Goal: Answer question/provide support

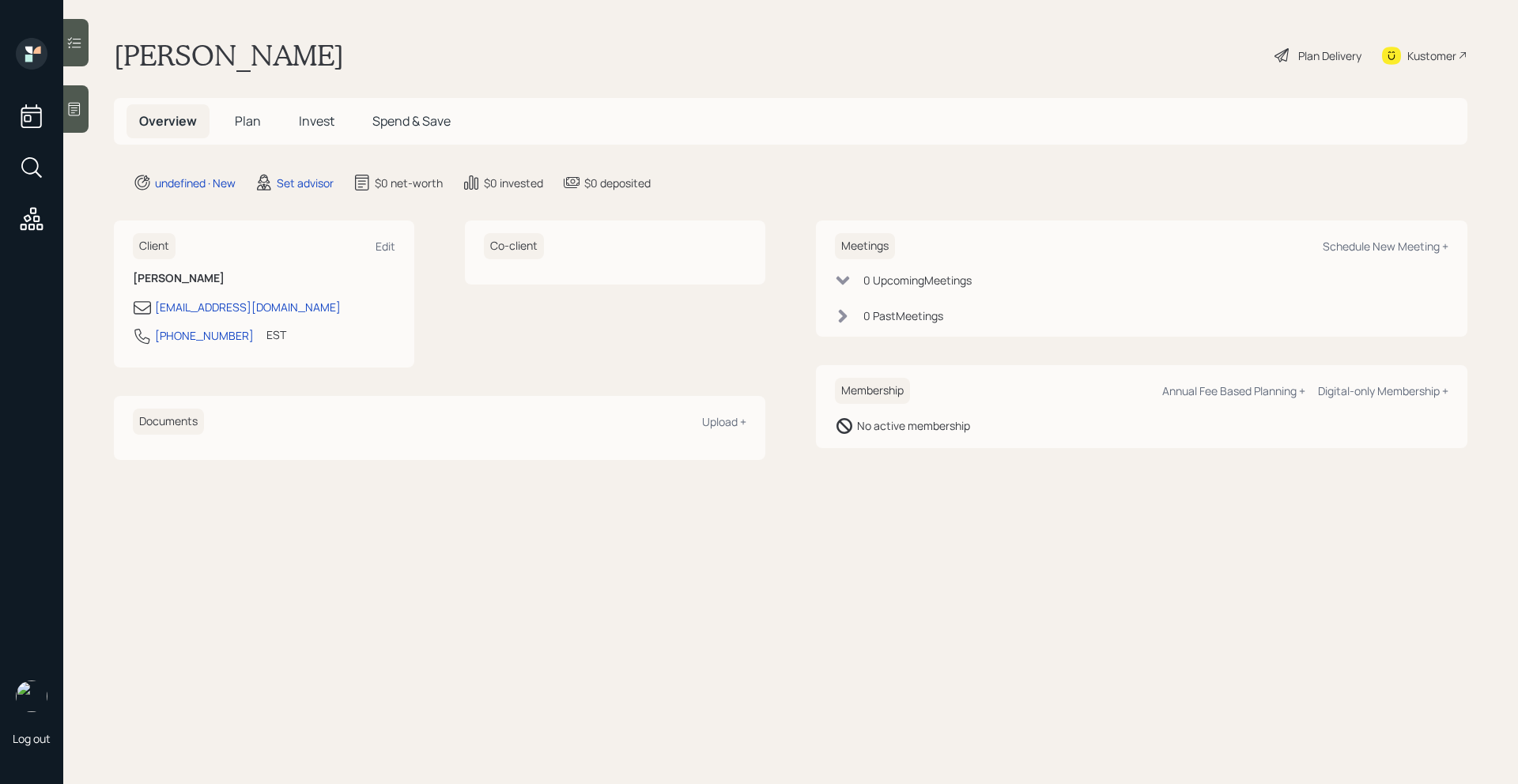
click at [82, 97] on div at bounding box center [75, 109] width 25 height 47
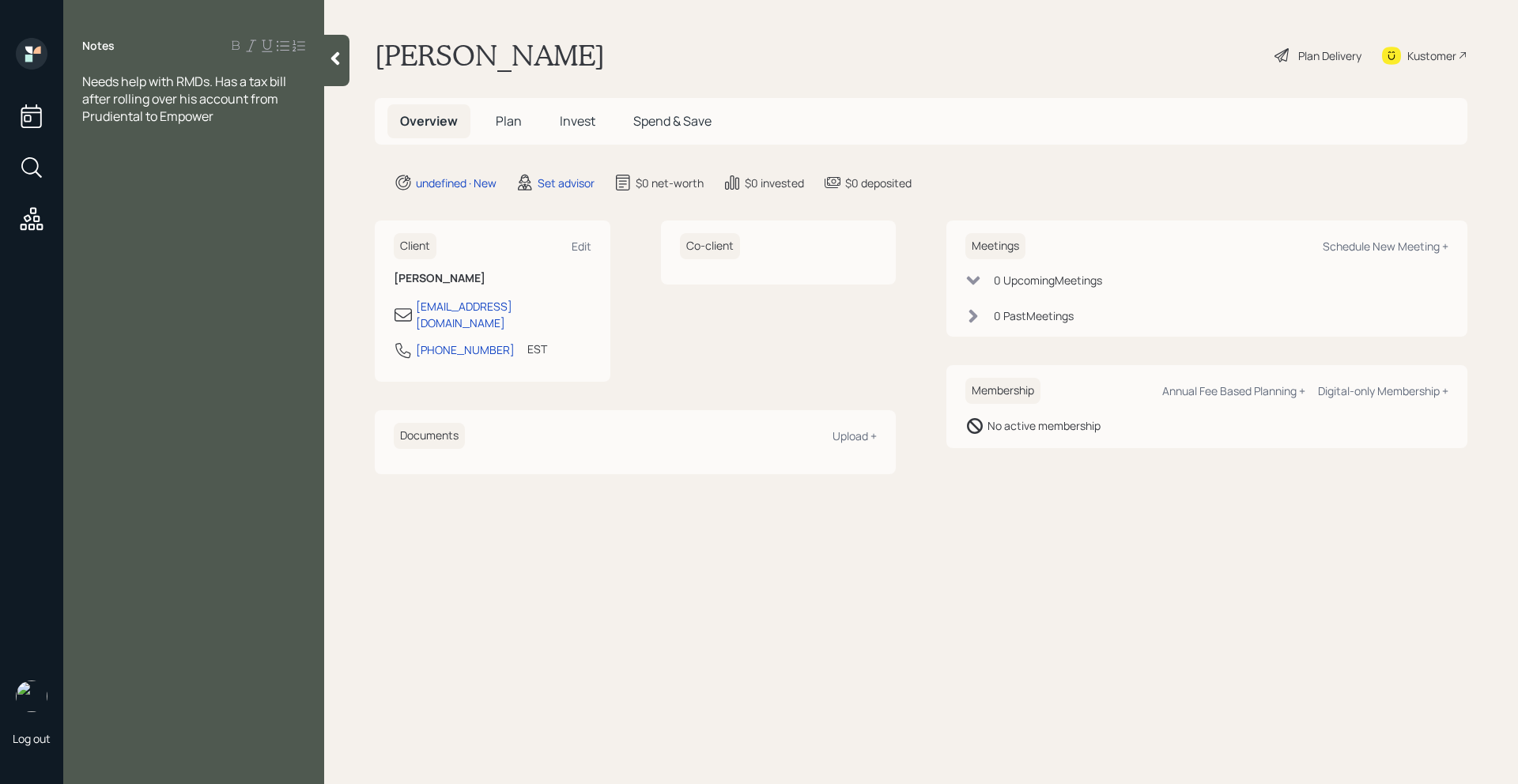
click at [101, 112] on span "Needs help with RMDs. Has a tax bill after rolling over his account from Prudie…" at bounding box center [185, 99] width 206 height 52
click at [105, 118] on span "Needs help with RMDs. Has a tax bill after rolling over his account from Prudie…" at bounding box center [185, 99] width 206 height 52
click at [216, 114] on div "Needs help with RMDs. Has a tax bill after rolling over his account from Pruden…" at bounding box center [193, 99] width 223 height 52
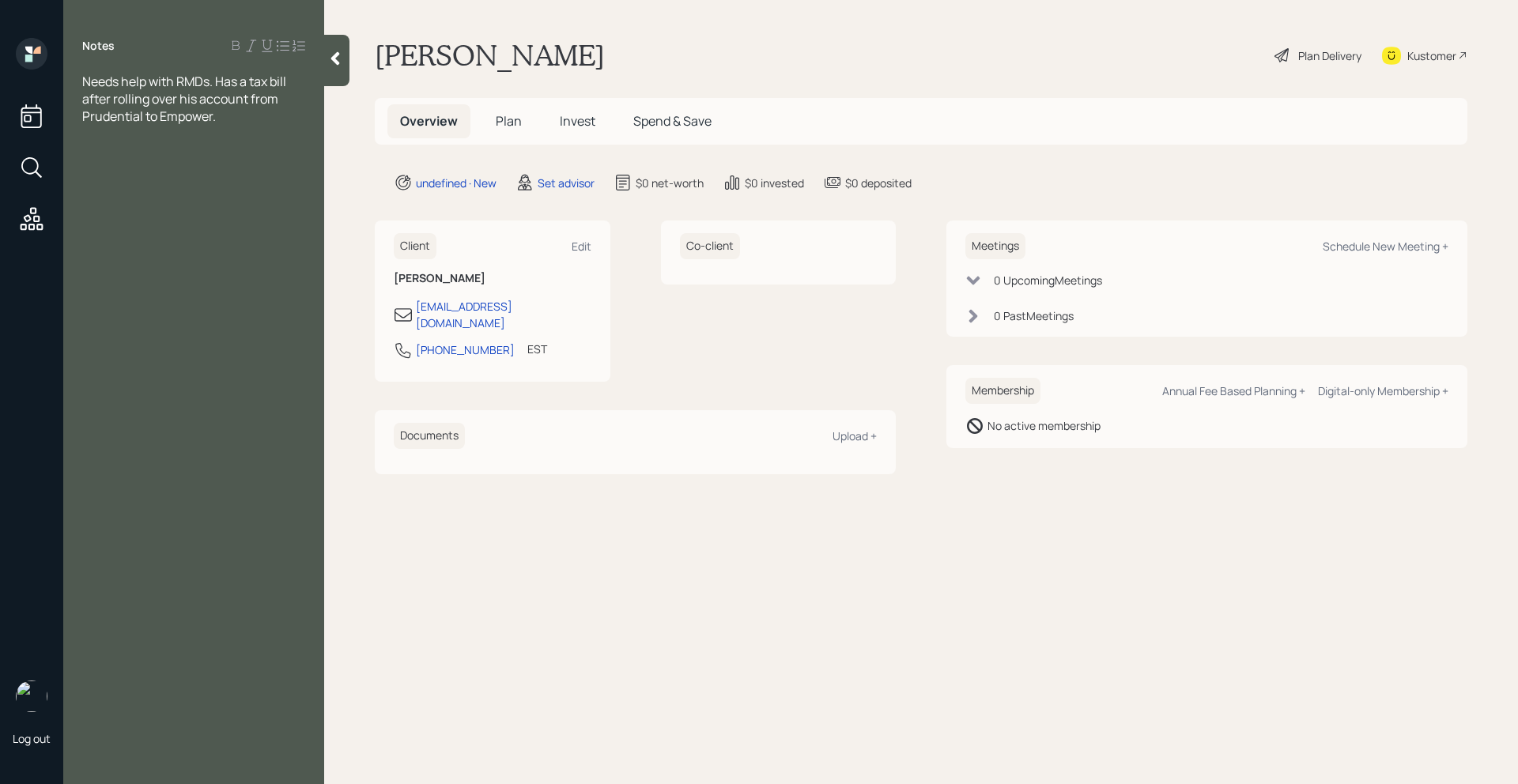
click at [268, 121] on div "Needs help with RMDs. Has a tax bill after rolling over his account from Pruden…" at bounding box center [193, 99] width 223 height 52
click at [331, 68] on div at bounding box center [337, 60] width 25 height 52
